Goal: Transaction & Acquisition: Purchase product/service

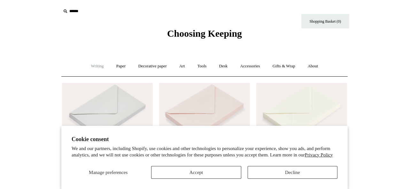
click at [95, 66] on link "Writing +" at bounding box center [97, 66] width 24 height 17
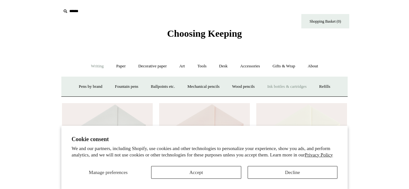
click at [294, 86] on link "Ink bottles & cartridges +" at bounding box center [286, 86] width 51 height 17
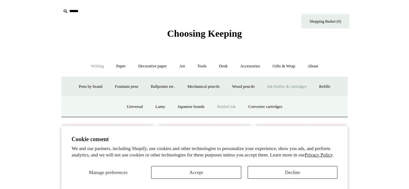
click at [222, 107] on link "Bottled ink" at bounding box center [226, 106] width 30 height 17
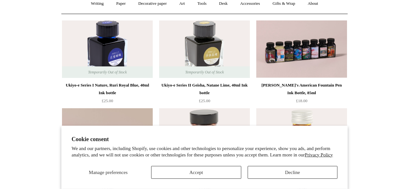
scroll to position [64, 0]
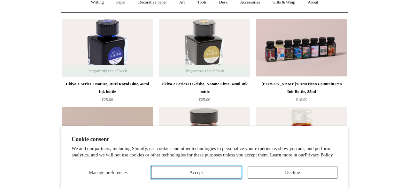
click at [224, 174] on button "Accept" at bounding box center [196, 172] width 90 height 13
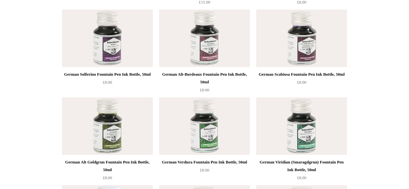
scroll to position [2095, 0]
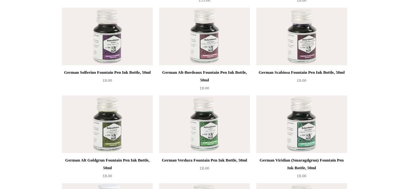
click at [301, 121] on img at bounding box center [301, 123] width 91 height 57
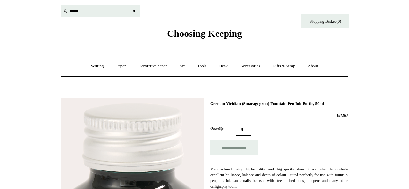
click at [74, 11] on input "text" at bounding box center [100, 11] width 79 height 12
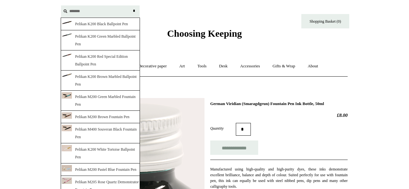
type input "*******"
click at [131, 5] on input "*" at bounding box center [134, 10] width 6 height 11
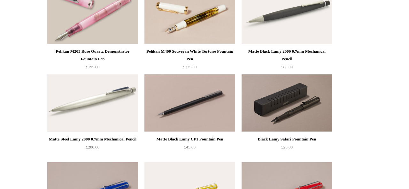
scroll to position [412, 0]
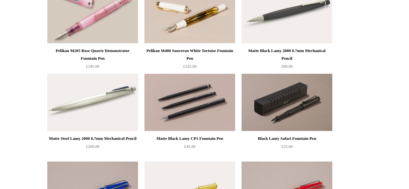
click at [178, 100] on img at bounding box center [189, 102] width 91 height 57
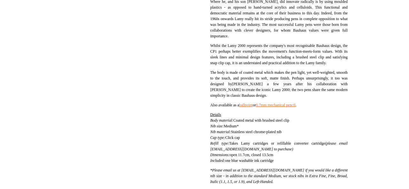
scroll to position [283, 0]
